Goal: Book appointment/travel/reservation

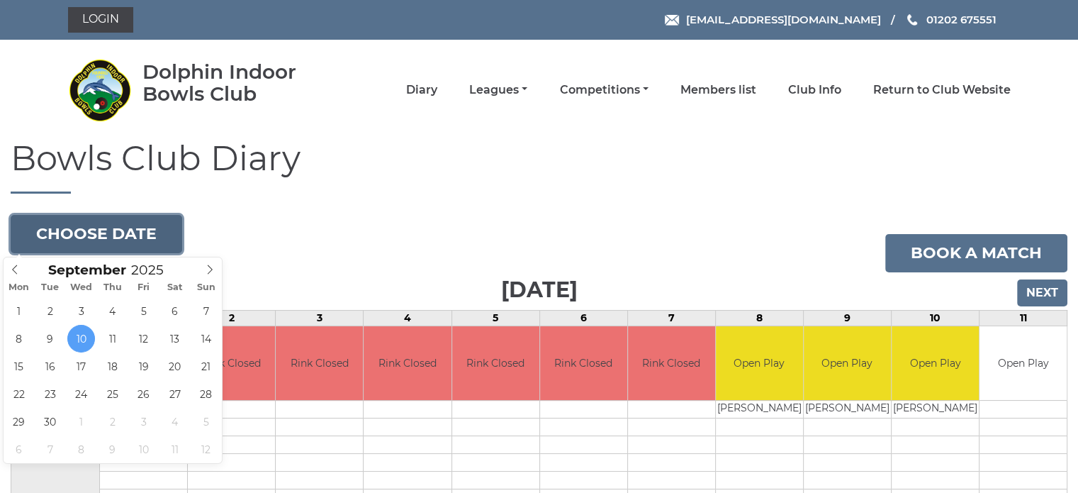
click at [99, 237] on button "Choose date" at bounding box center [97, 234] width 172 height 38
type input "2025-09-23"
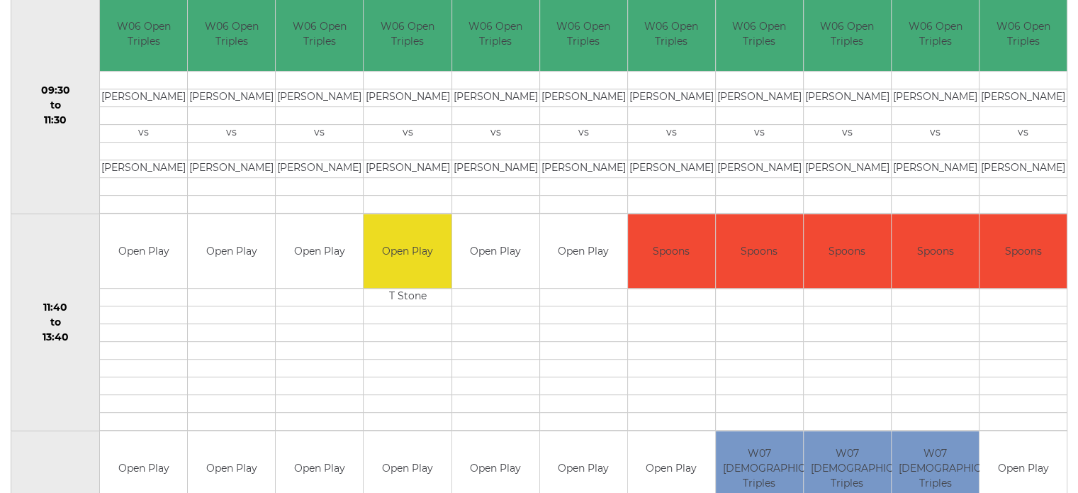
scroll to position [559, 0]
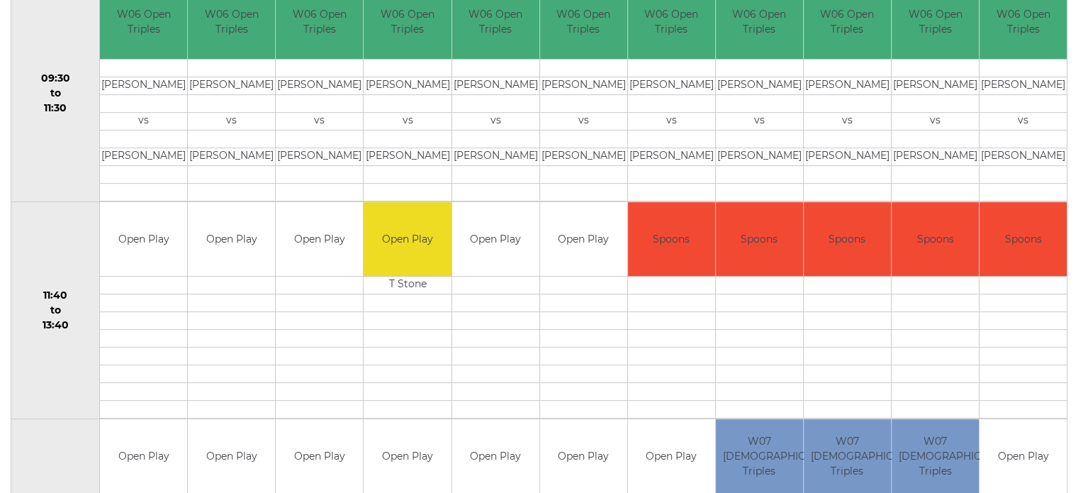
click at [245, 280] on td at bounding box center [231, 285] width 87 height 18
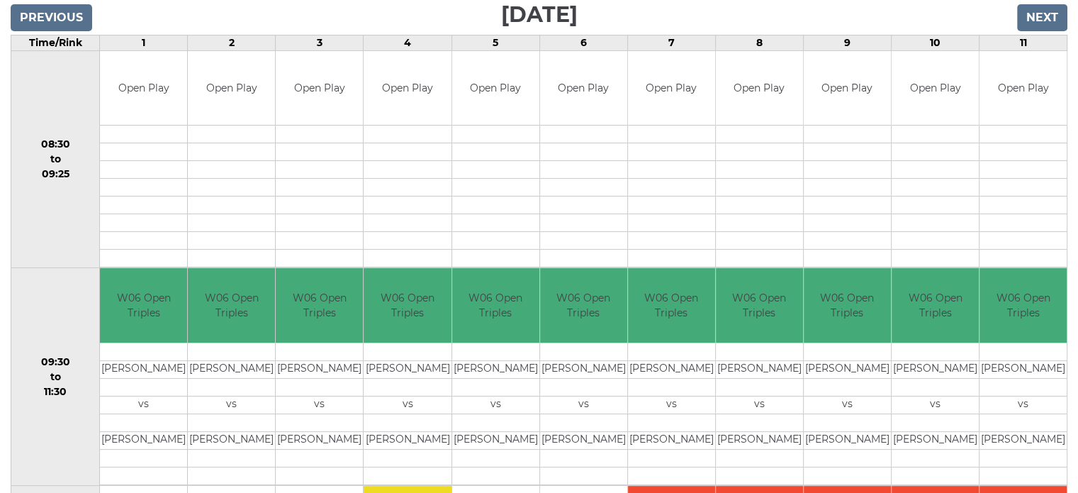
scroll to position [228, 0]
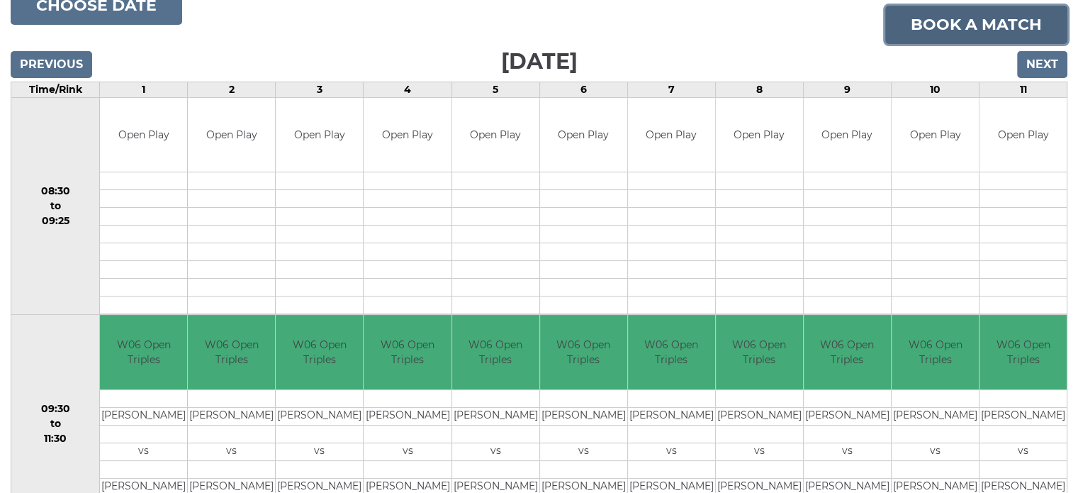
click at [989, 19] on link "Book a match" at bounding box center [976, 25] width 182 height 38
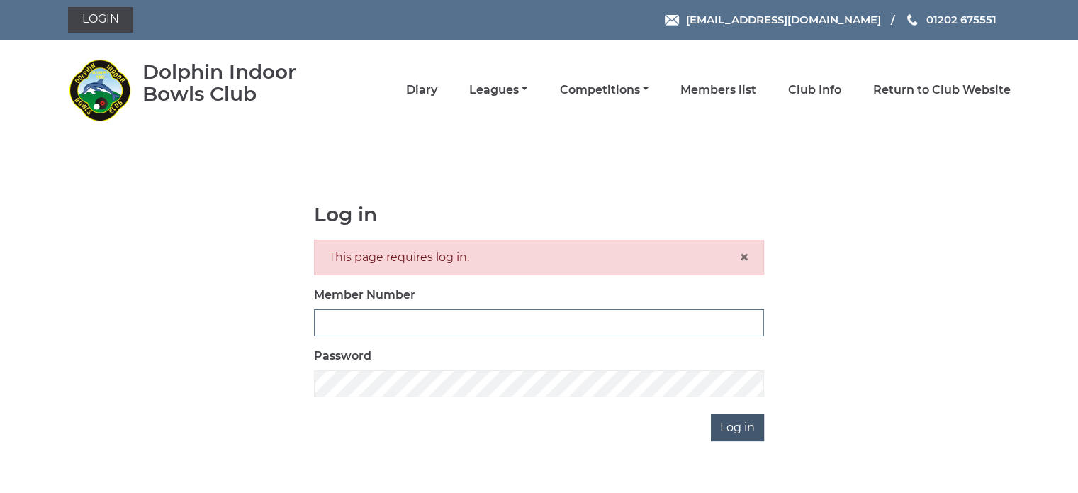
type input "2505"
click at [734, 433] on input "Log in" at bounding box center [737, 427] width 53 height 27
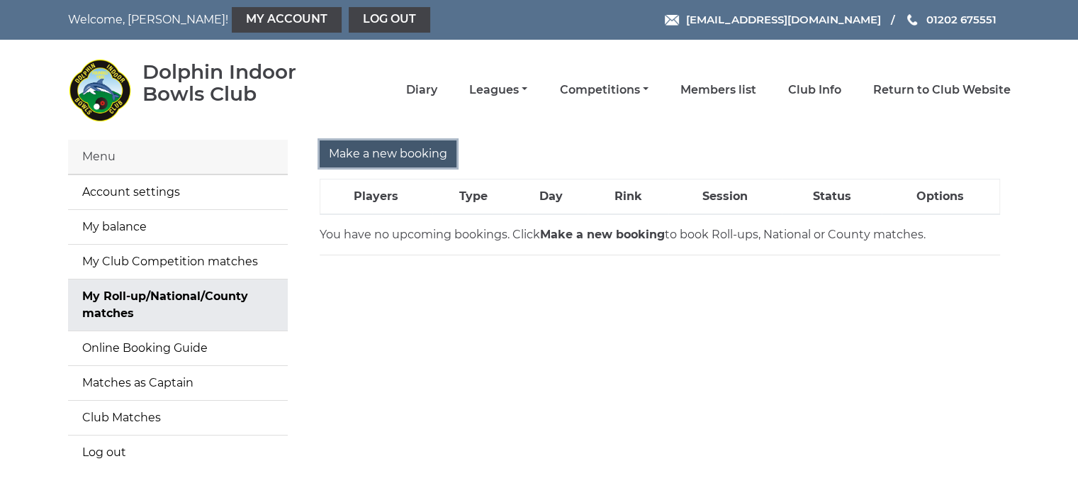
click at [405, 154] on input "Make a new booking" at bounding box center [388, 153] width 137 height 27
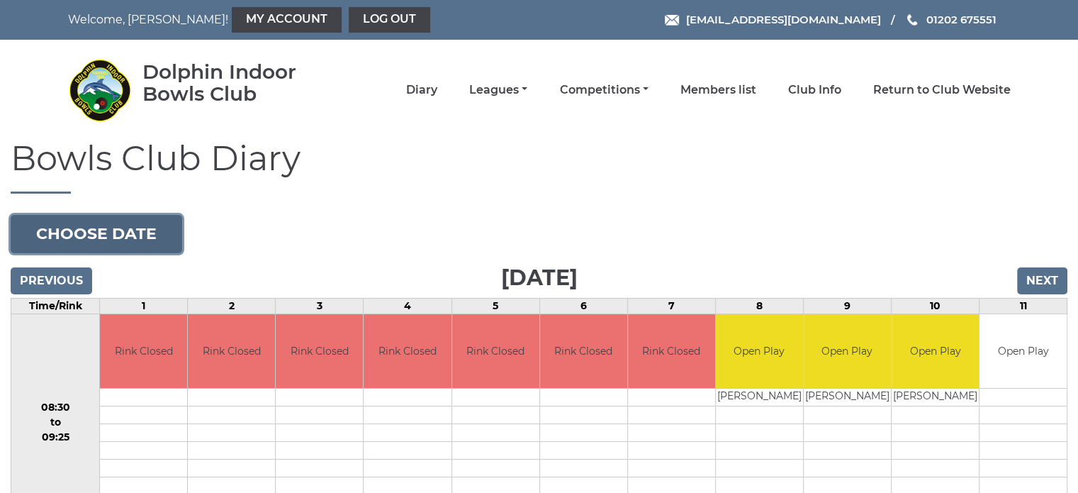
click at [155, 229] on button "Choose date" at bounding box center [97, 234] width 172 height 38
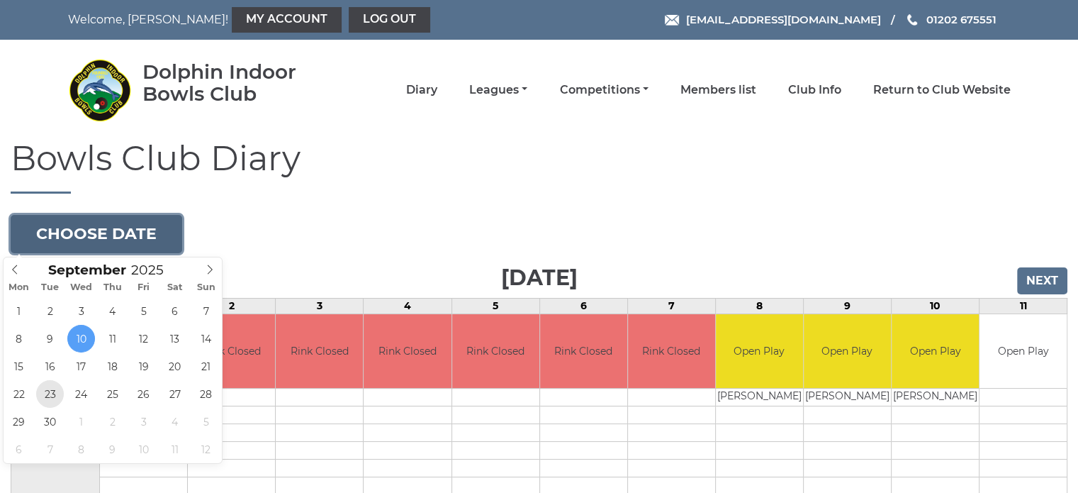
type input "[DATE]"
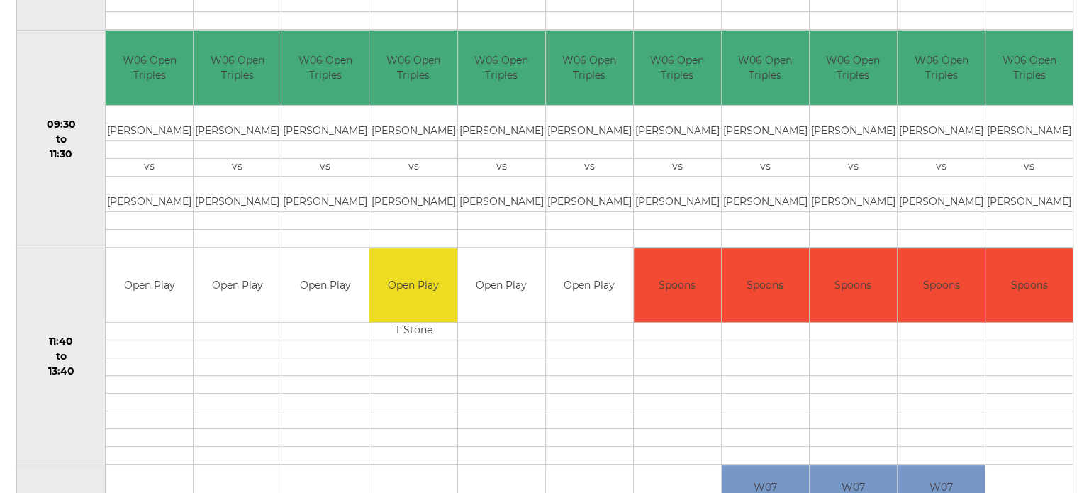
scroll to position [567, 0]
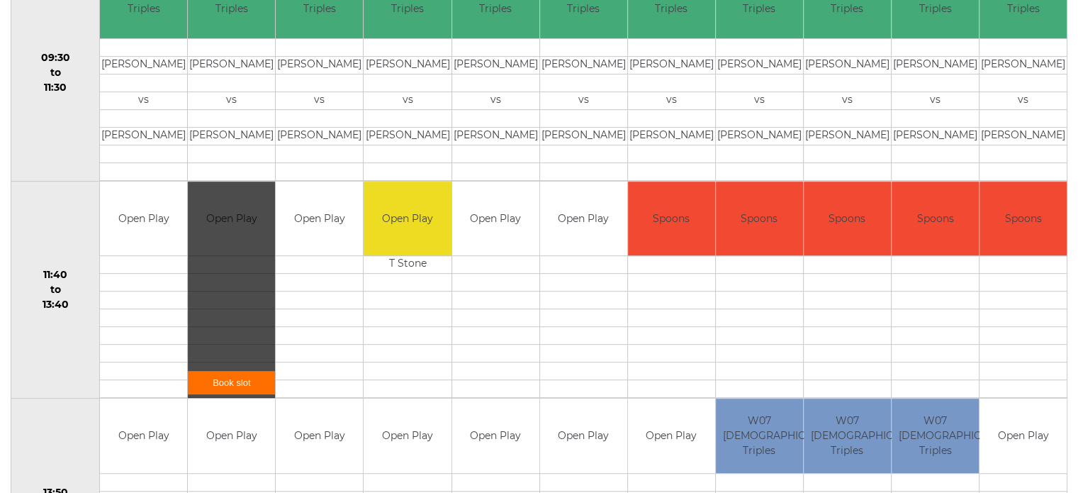
click at [228, 257] on div "Book slot" at bounding box center [231, 289] width 87 height 217
click at [225, 379] on link "Book slot" at bounding box center [231, 382] width 87 height 23
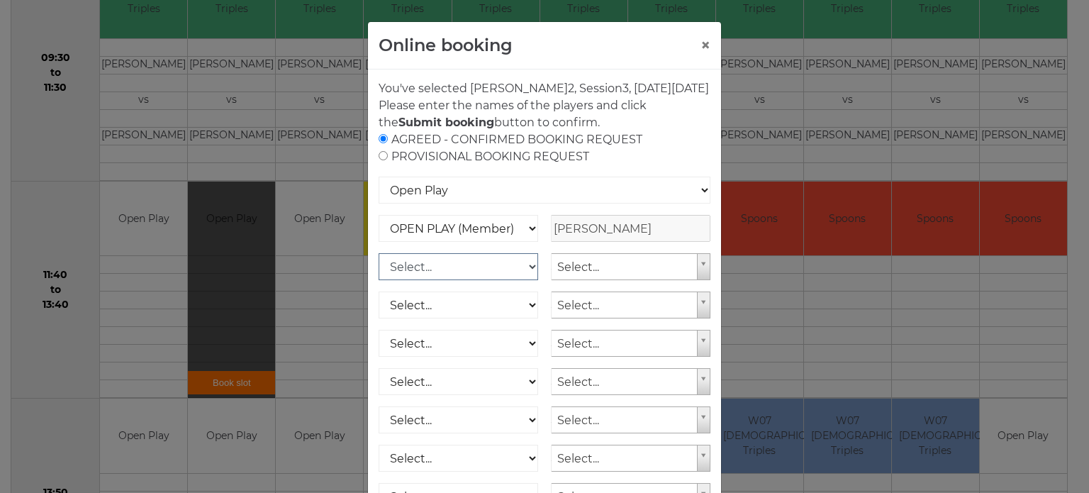
click at [522, 279] on select "Select... OPEN PLAY (Member) OPEN PLAY (Visitor) SPOONS (Member) SPOONS (Visito…" at bounding box center [459, 266] width 160 height 27
select select "1_12"
click at [379, 269] on select "Select... OPEN PLAY (Member) OPEN PLAY (Visitor) SPOONS (Member) SPOONS (Visito…" at bounding box center [459, 266] width 160 height 27
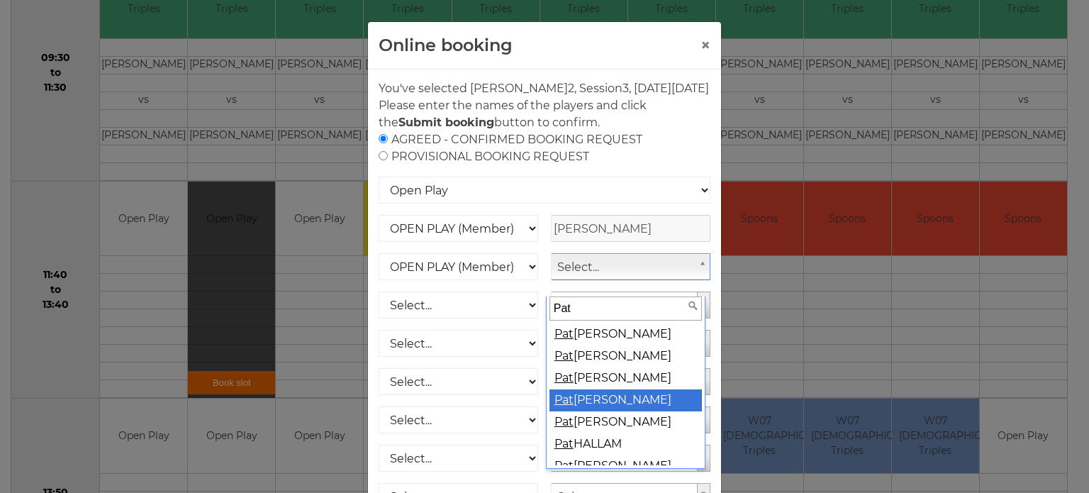
type input "Pat"
select select "633"
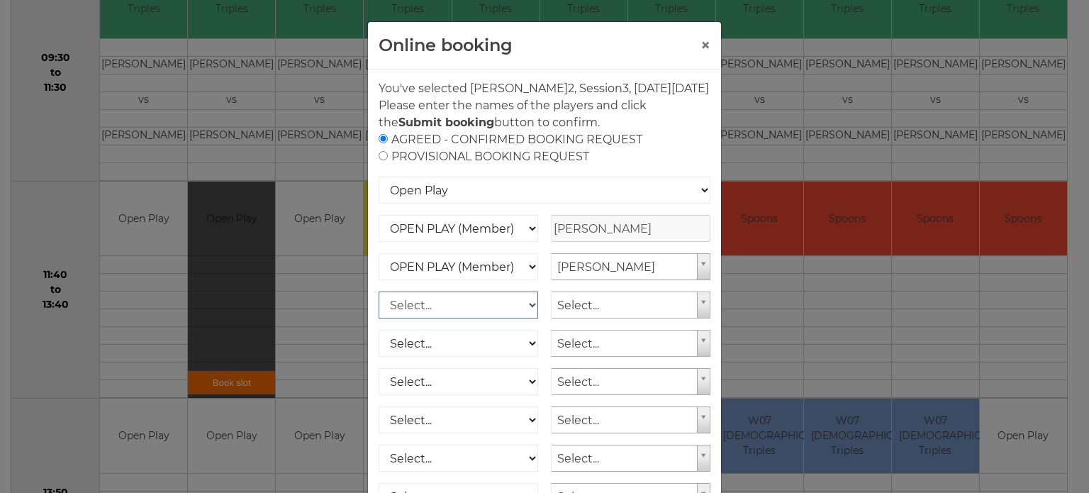
click at [521, 317] on select "Select... OPEN PLAY (Member) OPEN PLAY (Visitor) SPOONS (Member) SPOONS (Visito…" at bounding box center [459, 304] width 160 height 27
select select "1_12"
click at [379, 308] on select "Select... OPEN PLAY (Member) OPEN PLAY (Visitor) SPOONS (Member) SPOONS (Visito…" at bounding box center [459, 304] width 160 height 27
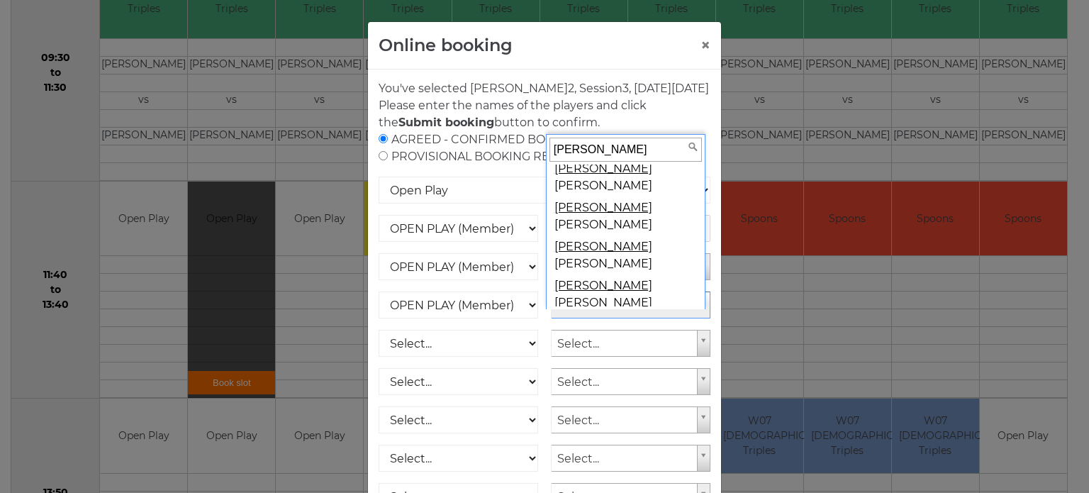
scroll to position [34, 0]
type input "brian"
select select "632"
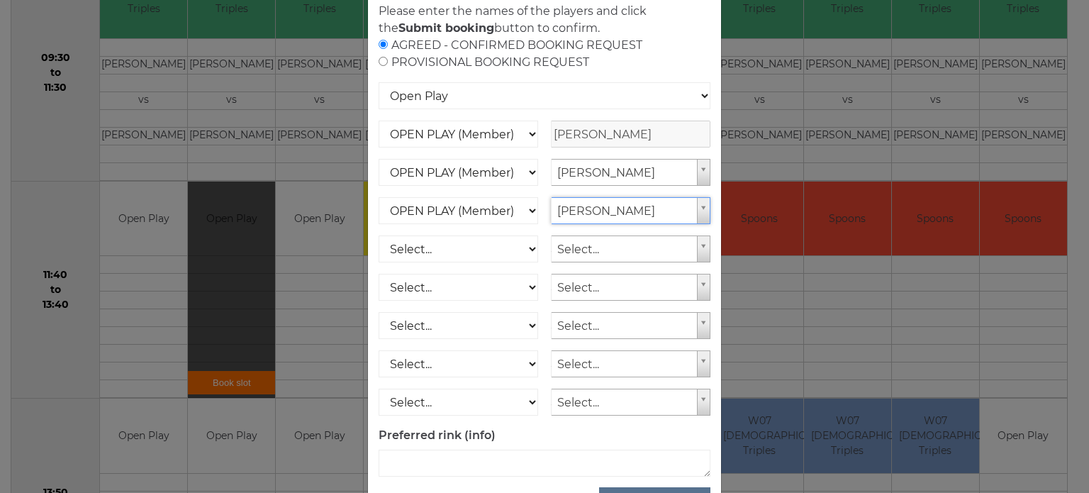
scroll to position [164, 0]
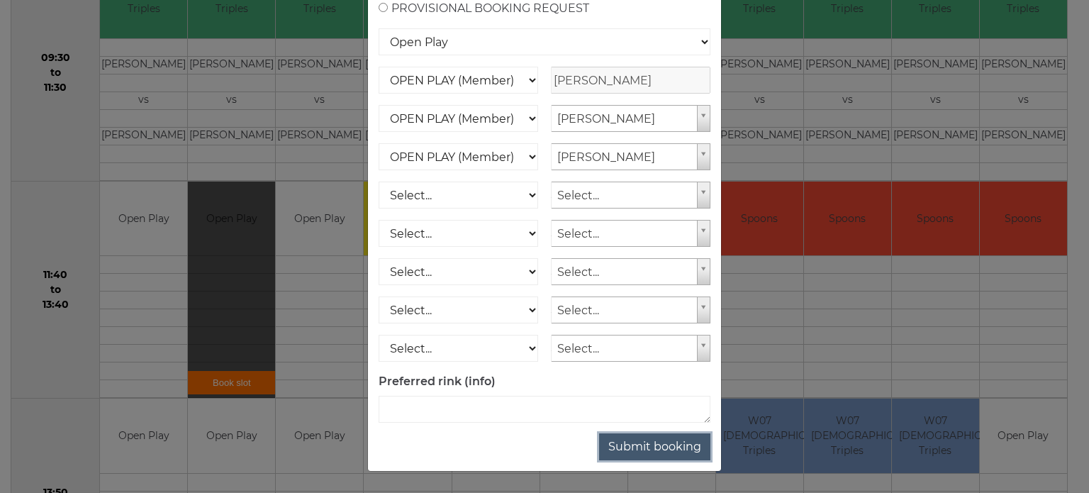
click at [658, 442] on button "Submit booking" at bounding box center [654, 446] width 111 height 27
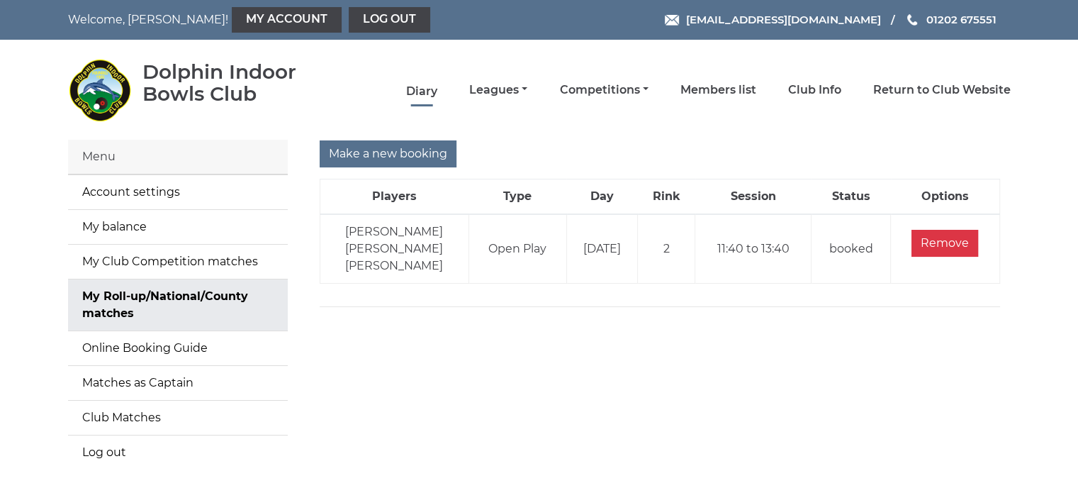
click at [425, 84] on link "Diary" at bounding box center [421, 92] width 31 height 16
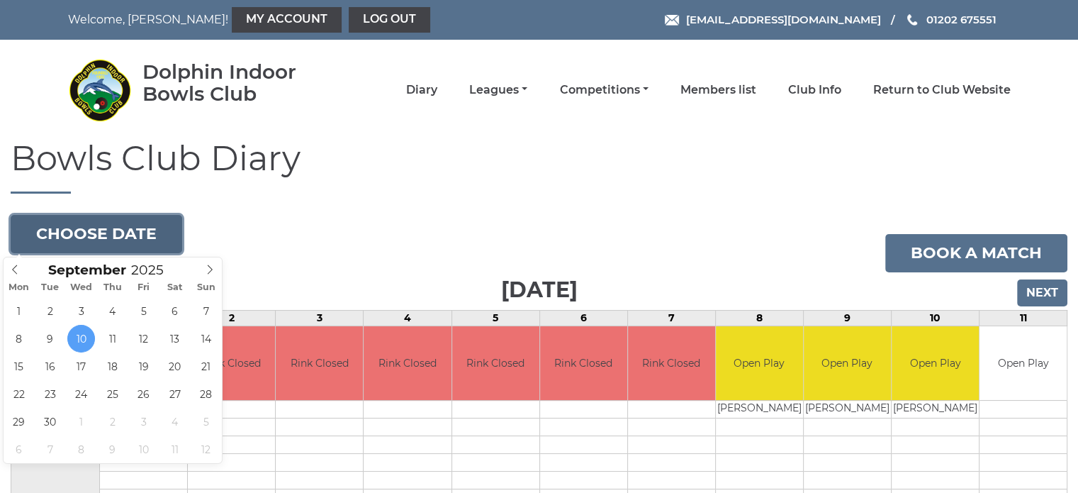
click at [118, 223] on button "Choose date" at bounding box center [97, 234] width 172 height 38
type input "[DATE]"
